Goal: Check status: Check status

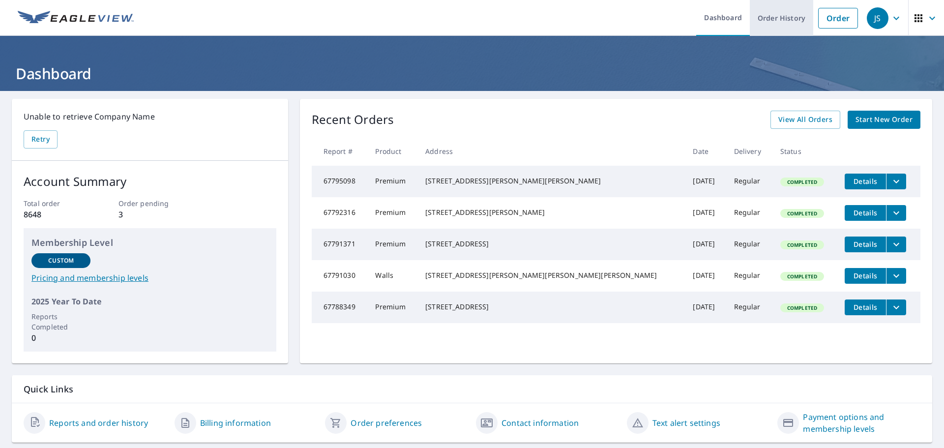
click at [788, 24] on link "Order History" at bounding box center [781, 18] width 63 height 36
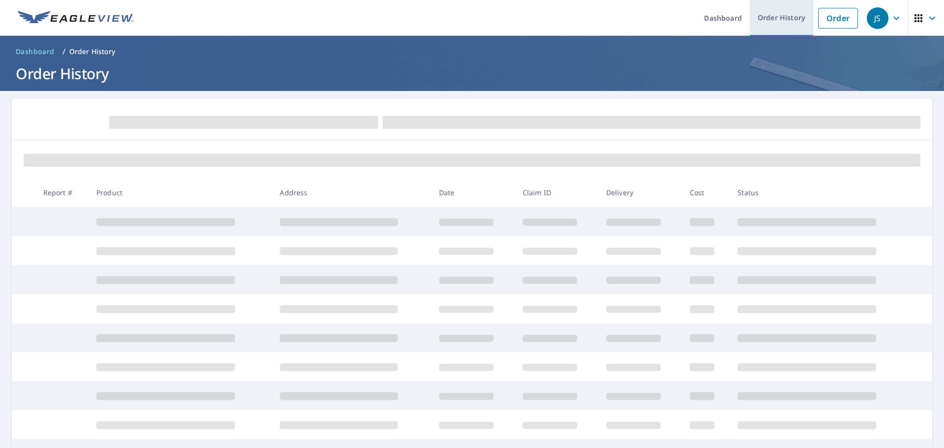
click at [790, 18] on link "Order History" at bounding box center [781, 18] width 63 height 36
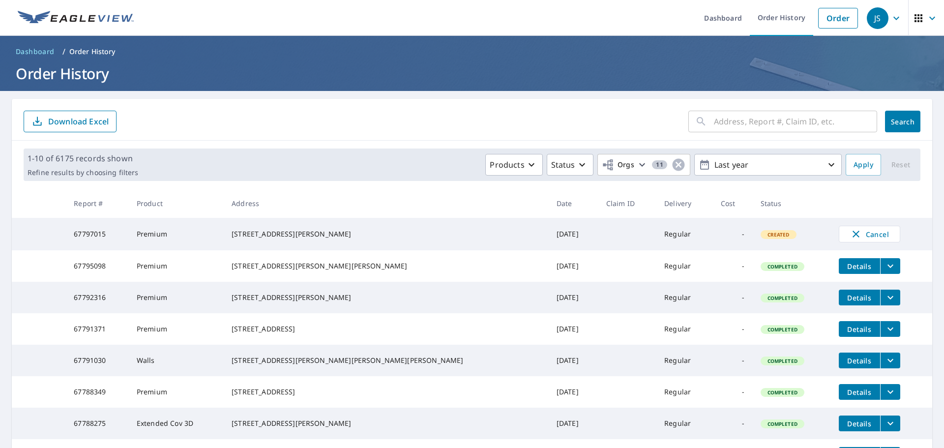
click at [789, 112] on input "text" at bounding box center [795, 122] width 163 height 28
type input "[STREET_ADDRESS][PERSON_NAME]"
click button "Search" at bounding box center [902, 122] width 35 height 22
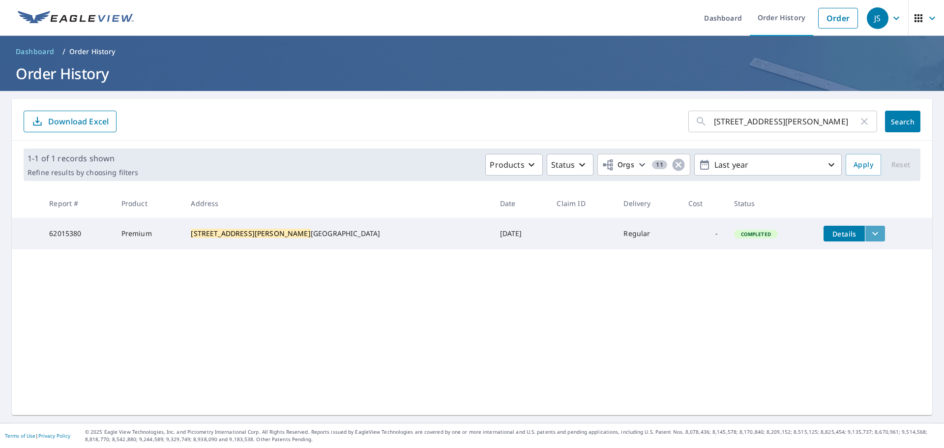
click at [865, 232] on button "filesDropdownBtn-62015380" at bounding box center [875, 234] width 20 height 16
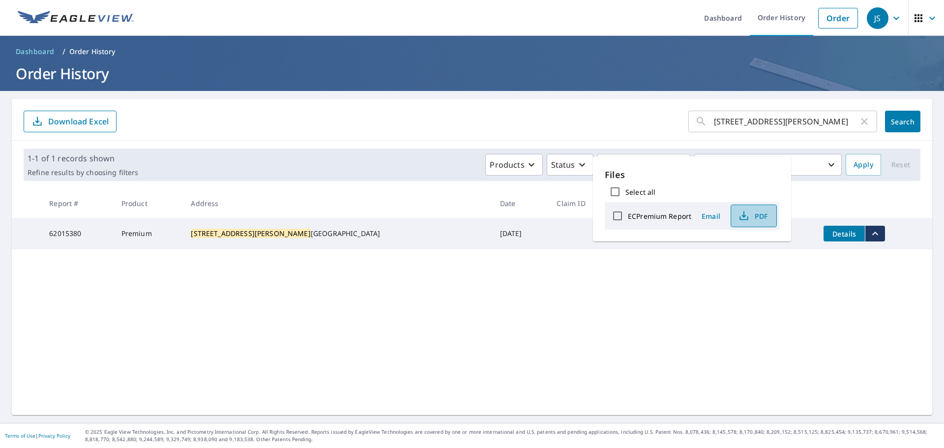
click at [766, 218] on span "PDF" at bounding box center [752, 216] width 31 height 12
drag, startPoint x: 305, startPoint y: 360, endPoint x: 311, endPoint y: 353, distance: 9.1
click at [305, 360] on div "[STREET_ADDRESS][PERSON_NAME] ​ Search Download Excel 1-1 of 1 records shown Re…" at bounding box center [472, 257] width 920 height 316
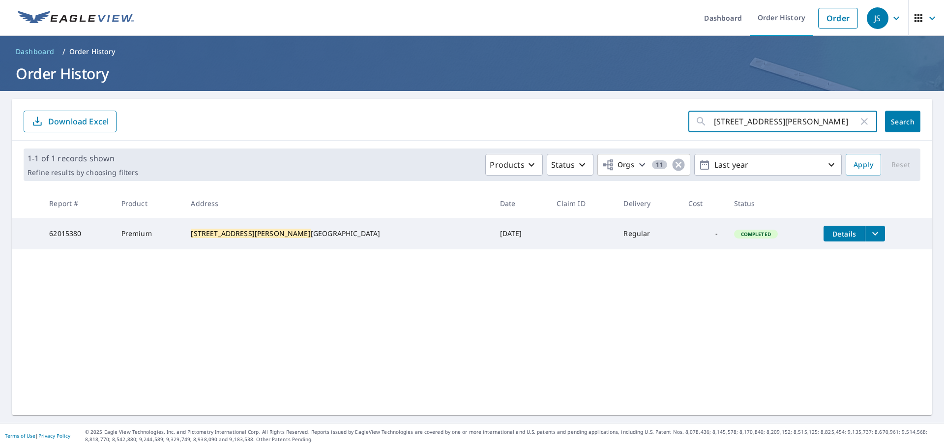
drag, startPoint x: 785, startPoint y: 124, endPoint x: 533, endPoint y: 115, distance: 252.3
click at [522, 121] on form "[STREET_ADDRESS][PERSON_NAME] ​ Search Download Excel" at bounding box center [472, 122] width 897 height 22
type input "[STREET_ADDRESS]"
click button "Search" at bounding box center [902, 122] width 35 height 22
